Goal: Task Accomplishment & Management: Manage account settings

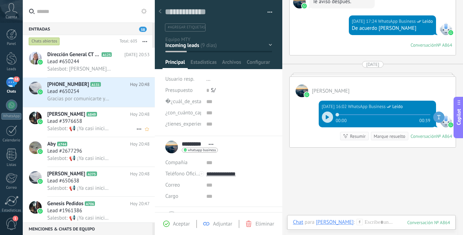
click at [98, 123] on div "Lead #3976658" at bounding box center [98, 121] width 102 height 7
click at [94, 154] on div "Lead #2677296" at bounding box center [98, 151] width 102 height 7
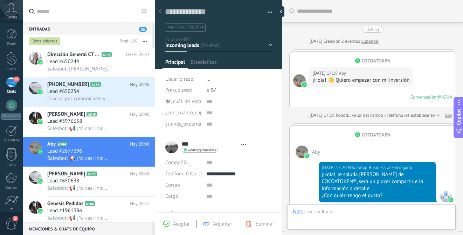
type textarea "**********"
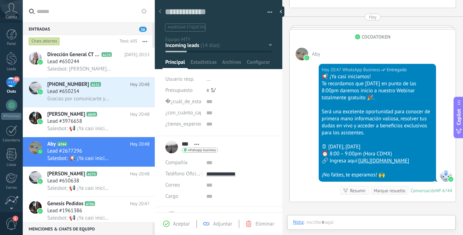
scroll to position [11, 0]
